Goal: Task Accomplishment & Management: Use online tool/utility

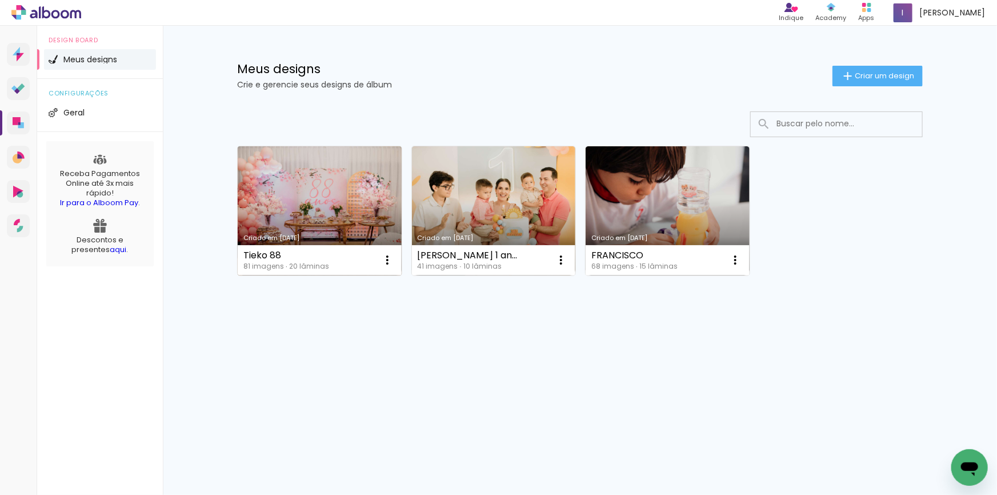
click at [354, 241] on link "Criado em [DATE]" at bounding box center [320, 210] width 164 height 129
